Goal: Task Accomplishment & Management: Manage account settings

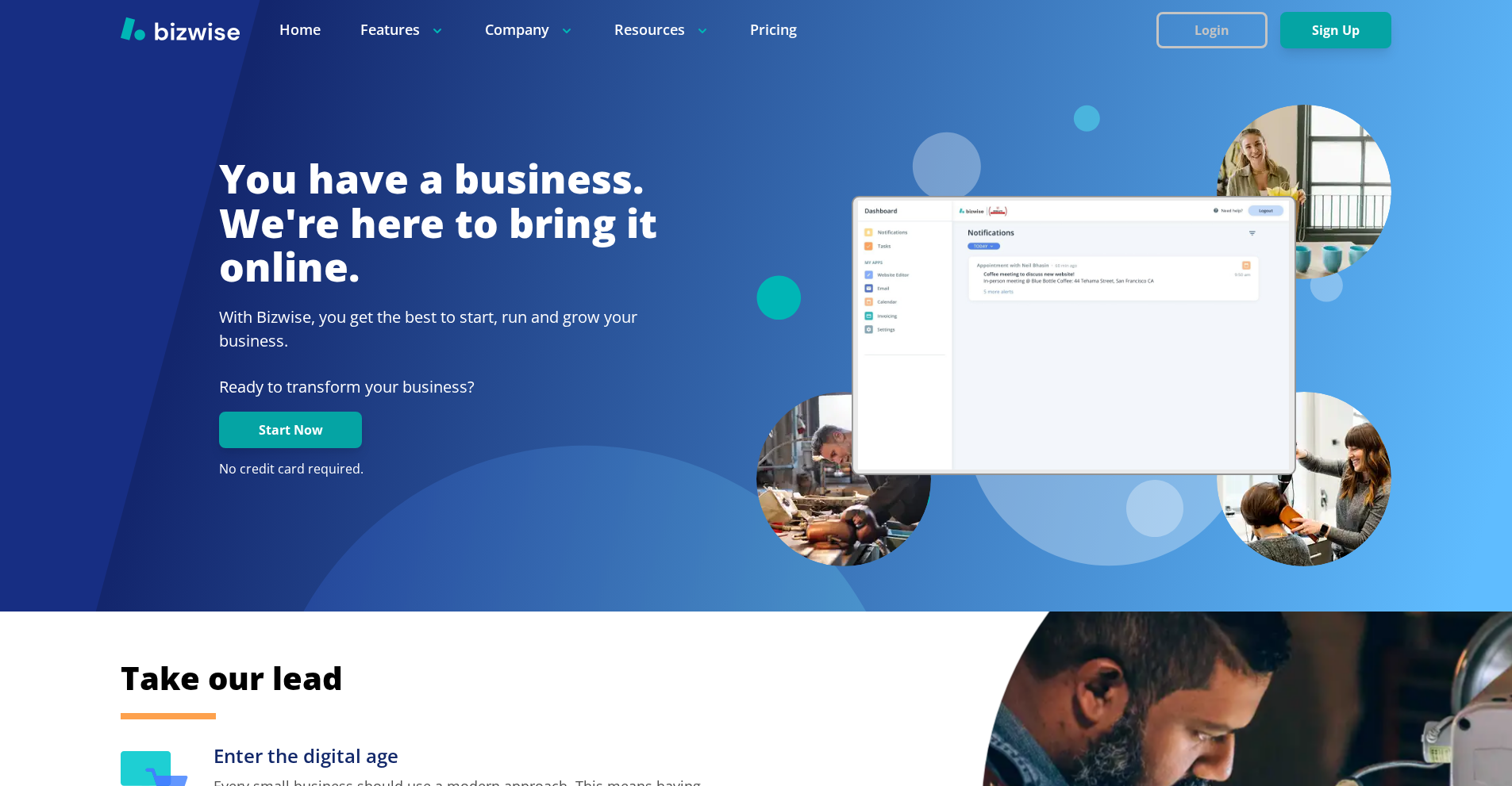
click at [1195, 36] on button "Login" at bounding box center [1212, 30] width 111 height 36
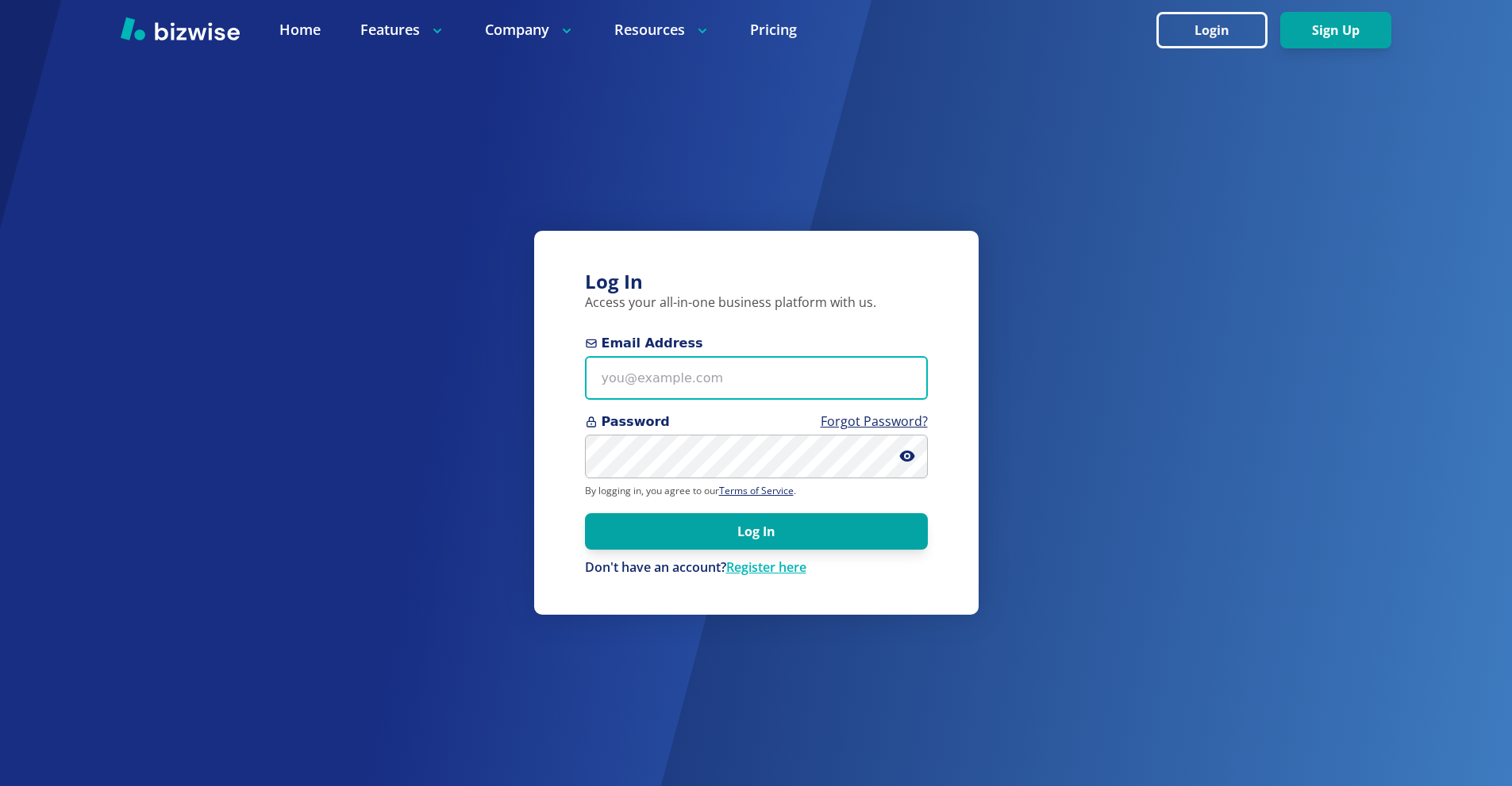
click at [701, 370] on input "Email Address" at bounding box center [756, 378] width 343 height 43
paste input "[EMAIL_ADDRESS][DOMAIN_NAME]"
type input "[EMAIL_ADDRESS][DOMAIN_NAME]"
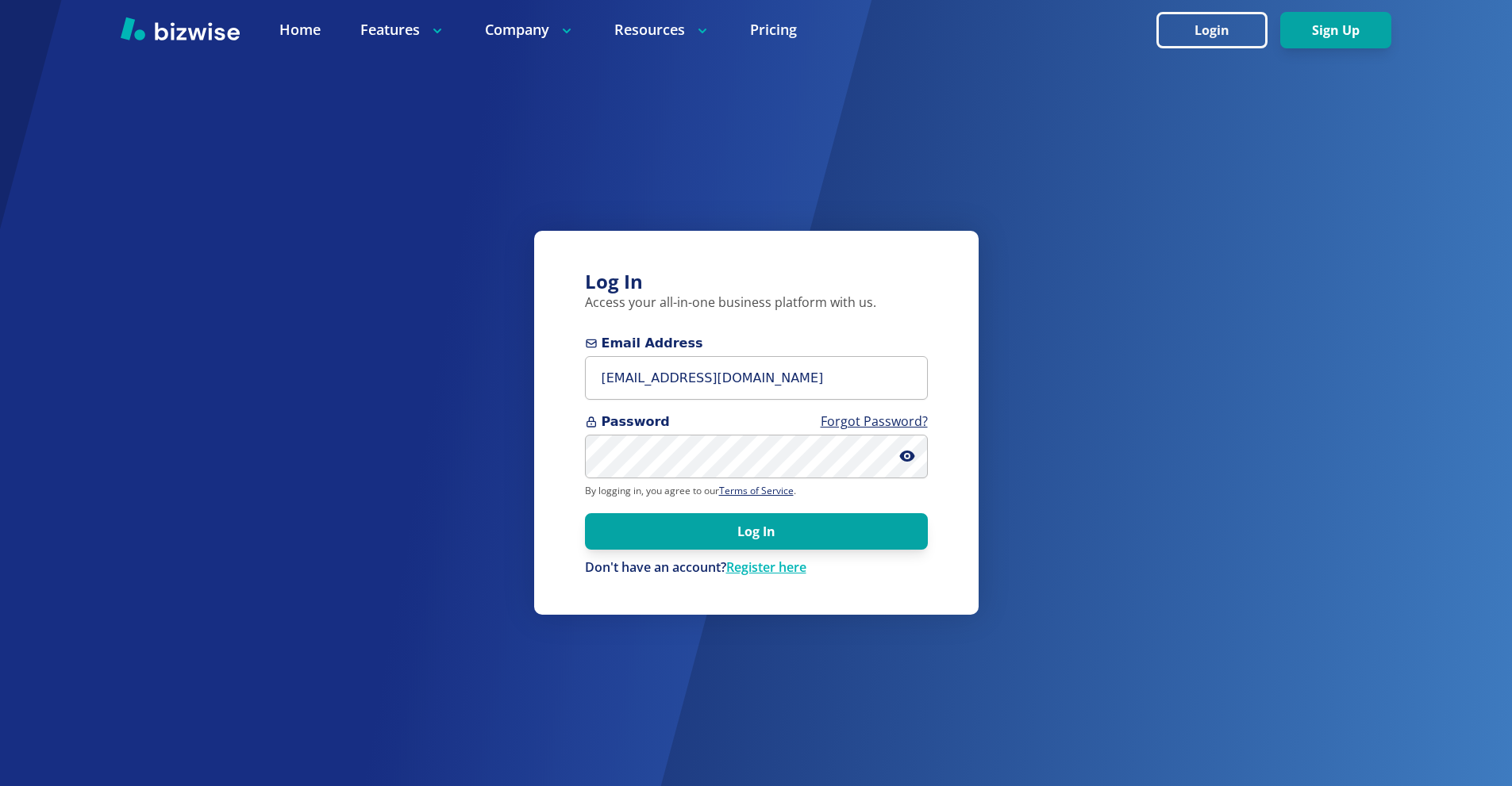
drag, startPoint x: 482, startPoint y: 6, endPoint x: 484, endPoint y: 20, distance: 14.1
click at [482, 1] on div at bounding box center [756, 30] width 1512 height 60
click at [698, 431] on span "Password Forgot Password?" at bounding box center [756, 422] width 343 height 19
click at [782, 521] on button "Log In" at bounding box center [756, 531] width 343 height 36
